Goal: Navigation & Orientation: Find specific page/section

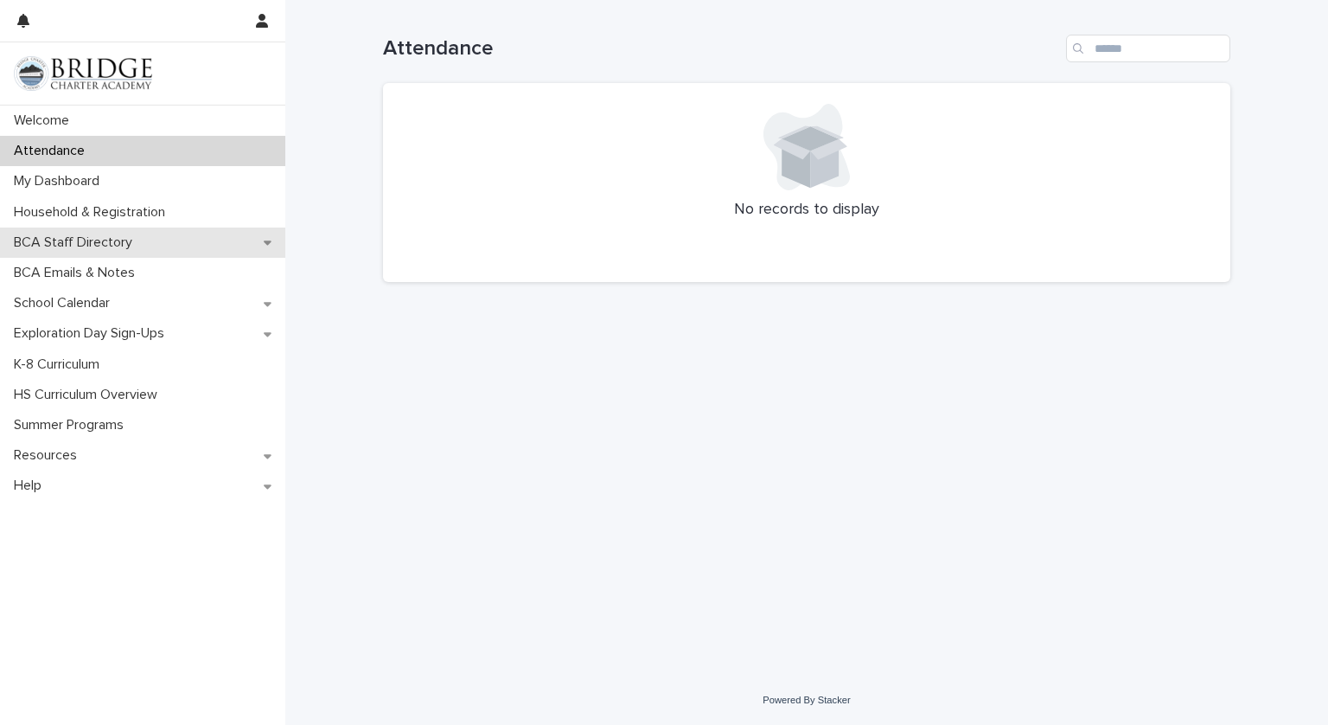
click at [89, 253] on div "BCA Staff Directory" at bounding box center [142, 242] width 285 height 30
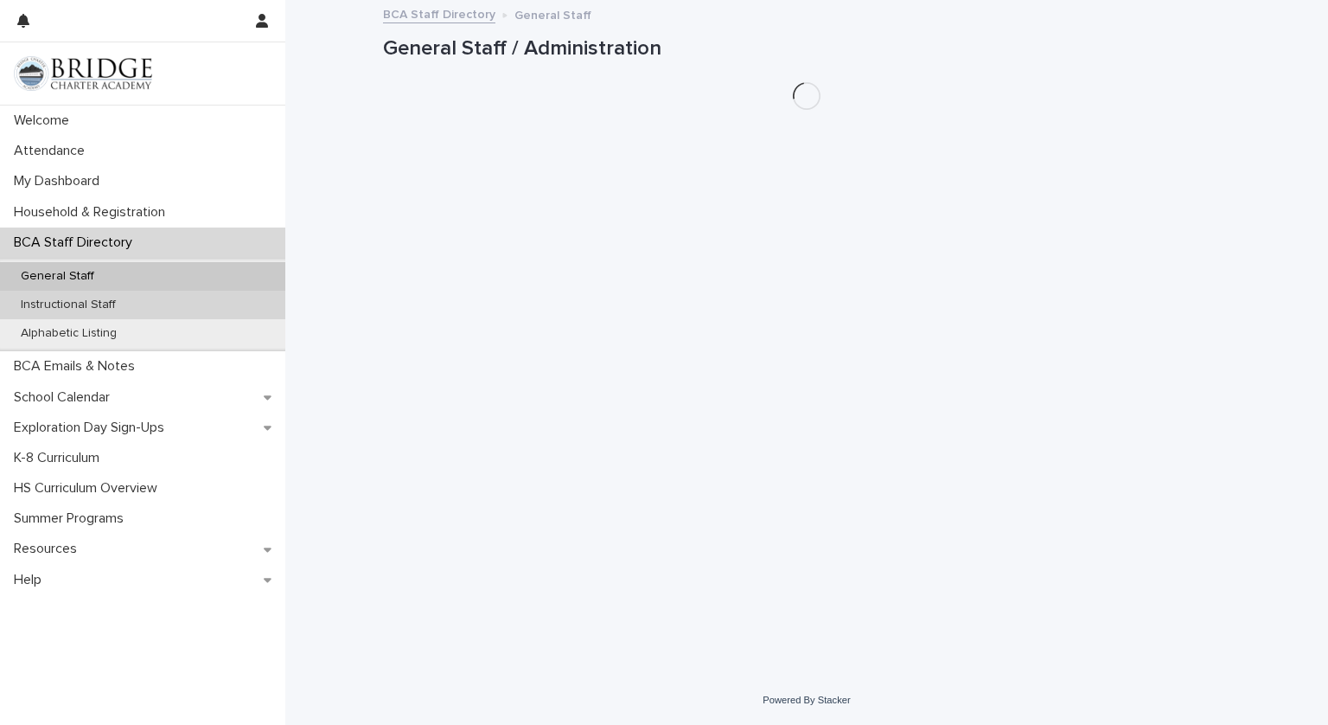
click at [121, 296] on div "Instructional Staff" at bounding box center [142, 305] width 285 height 29
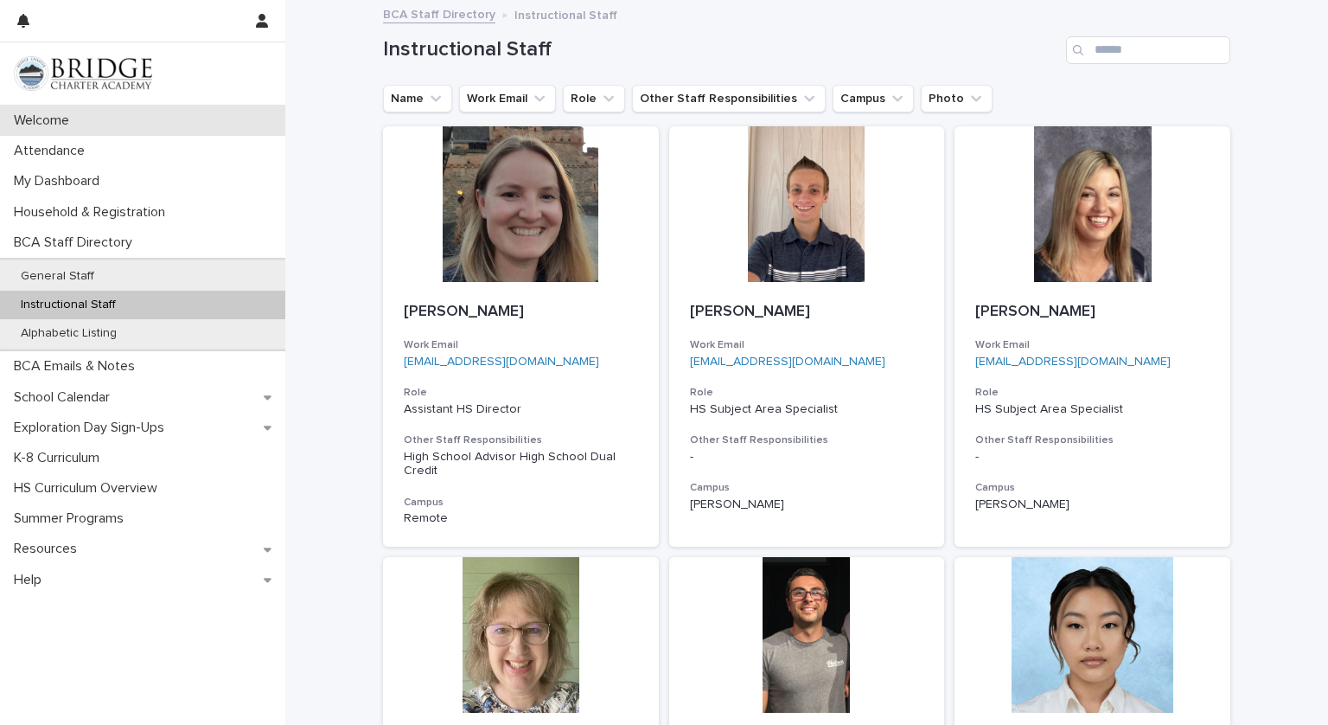
click at [58, 127] on p "Welcome" at bounding box center [45, 120] width 76 height 16
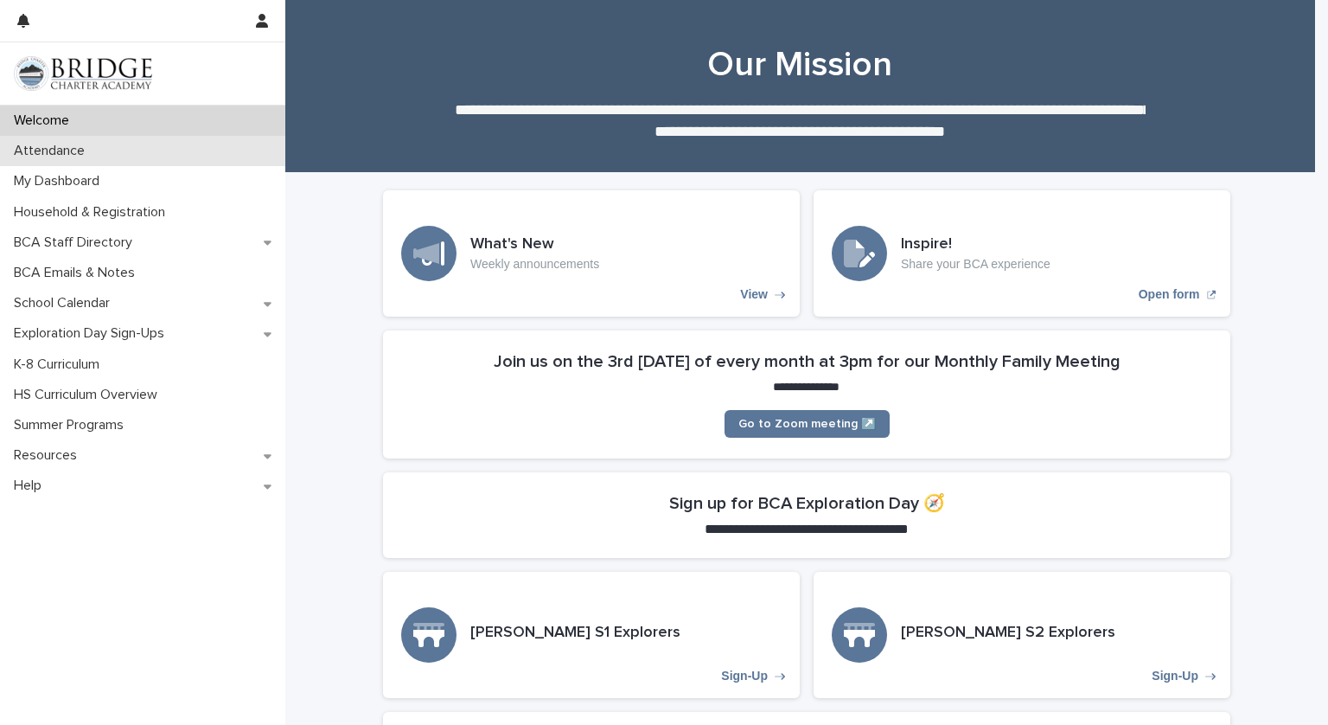
click at [116, 149] on div "Attendance" at bounding box center [142, 151] width 285 height 30
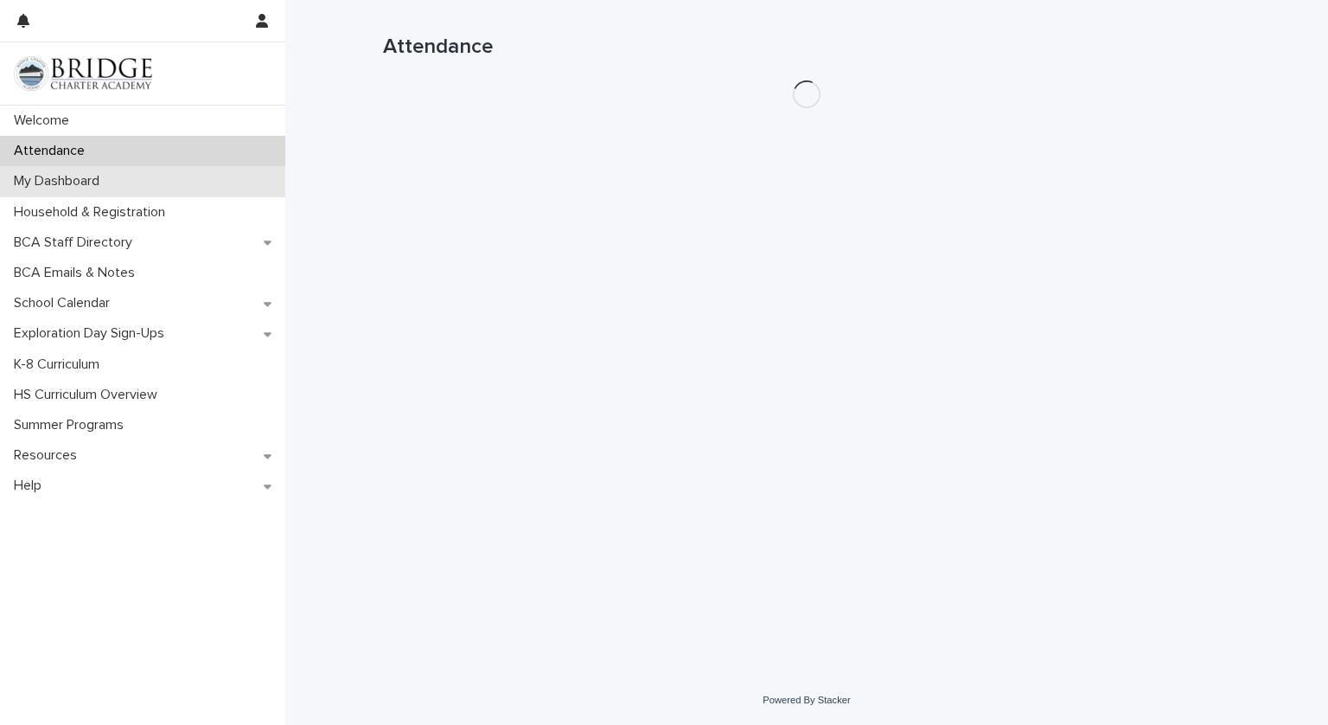
click at [125, 190] on div "My Dashboard" at bounding box center [142, 181] width 285 height 30
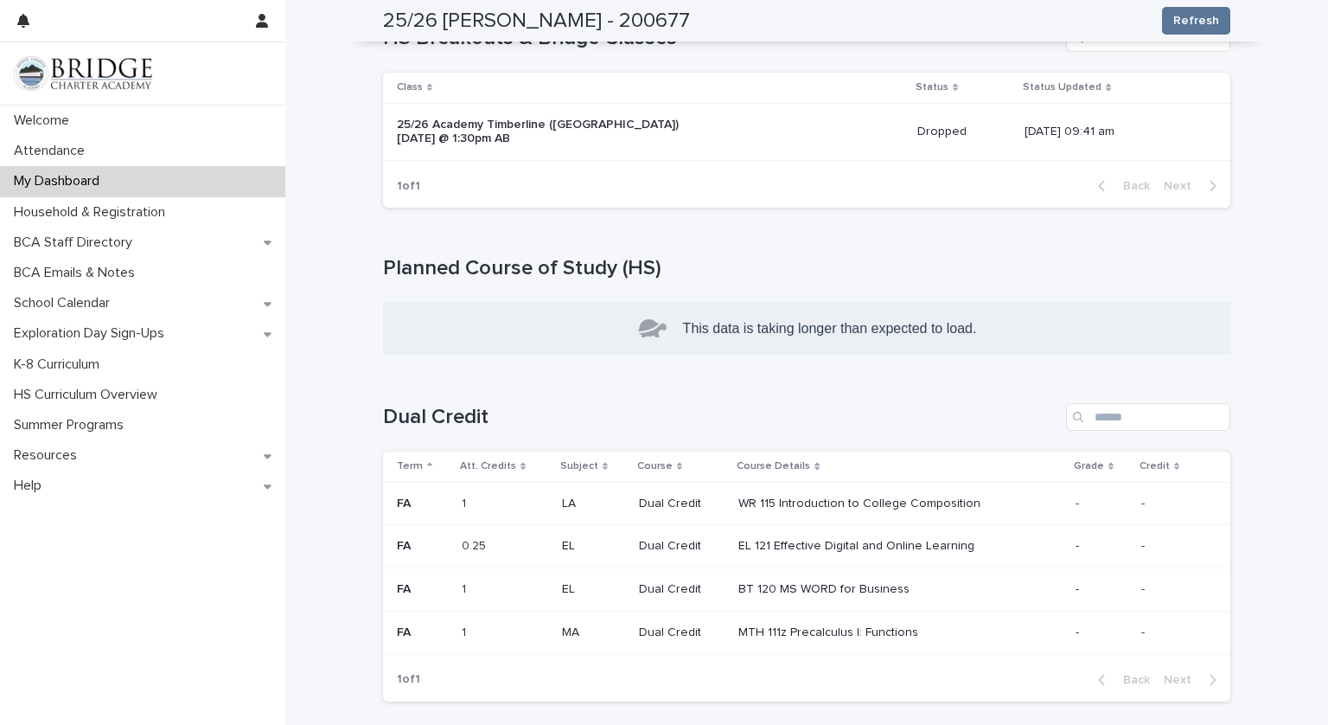
scroll to position [470, 0]
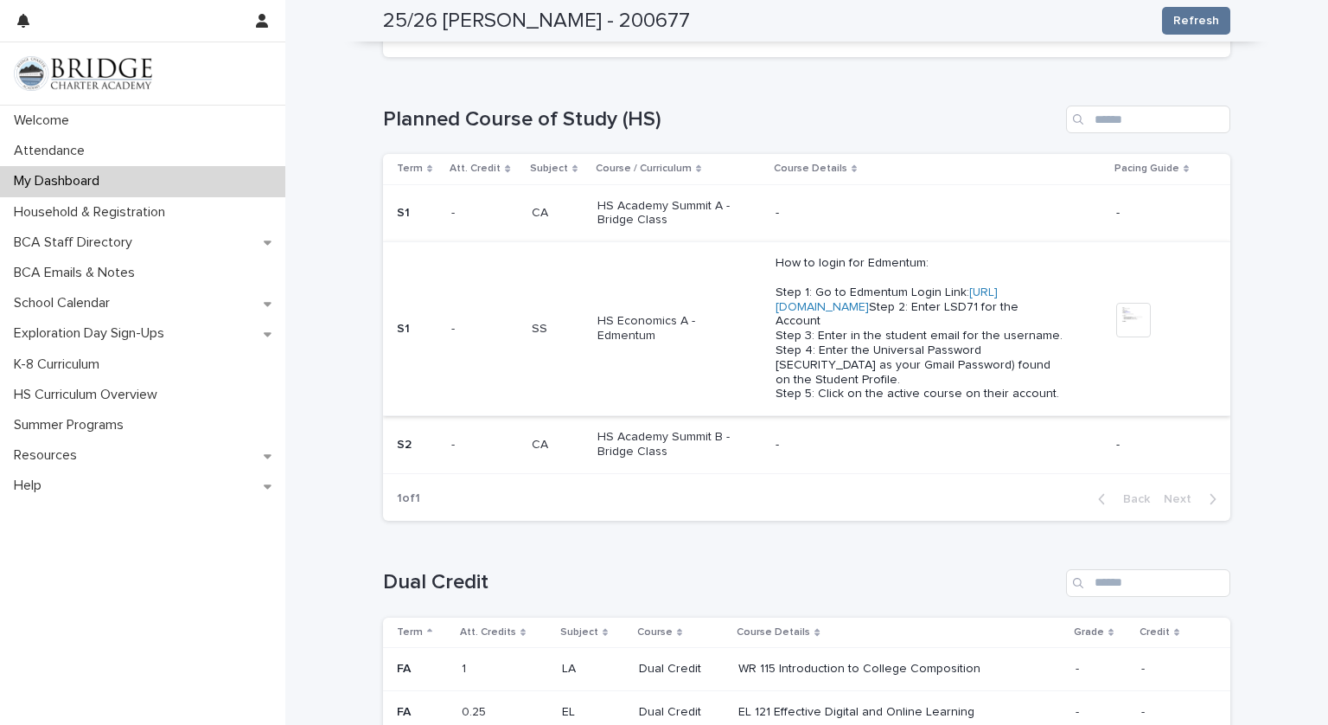
click at [821, 300] on link "https://auth.edmentum.com/elf/login" at bounding box center [887, 299] width 222 height 27
